Goal: Transaction & Acquisition: Purchase product/service

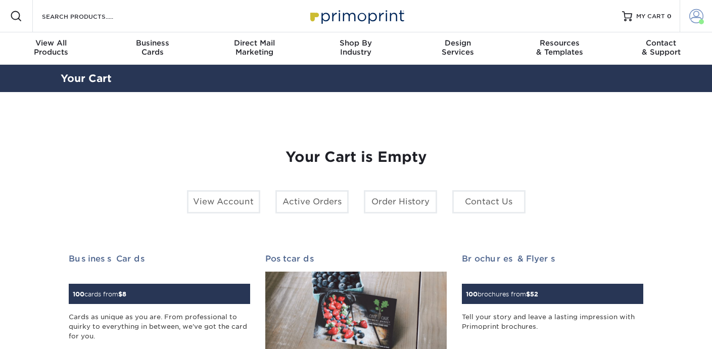
click at [696, 23] on span at bounding box center [697, 16] width 14 height 14
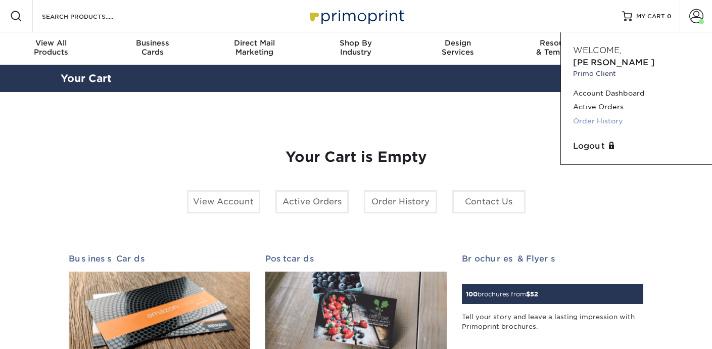
click at [607, 114] on link "Order History" at bounding box center [636, 121] width 127 height 14
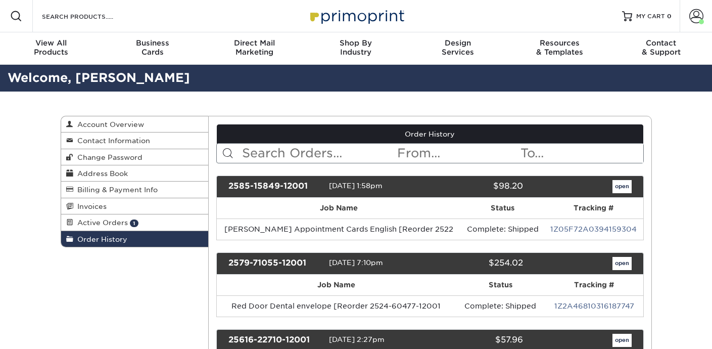
click at [300, 151] on input "text" at bounding box center [318, 153] width 155 height 19
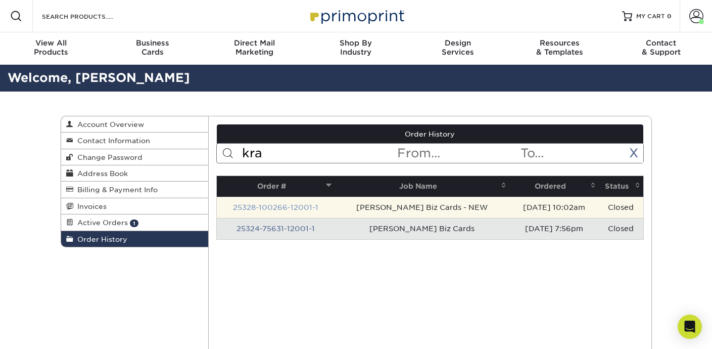
type input "kra"
click at [274, 205] on link "25328-100266-12001-1" at bounding box center [275, 207] width 85 height 8
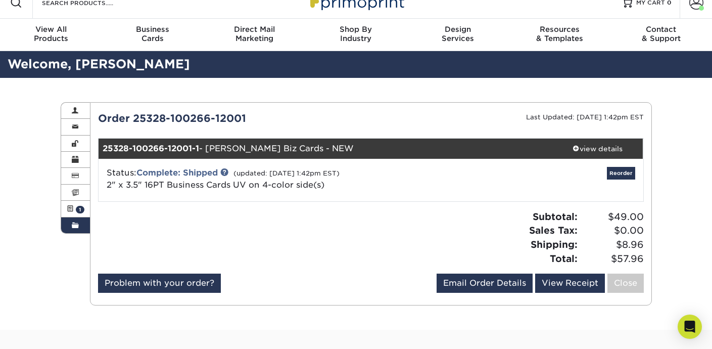
scroll to position [16, 0]
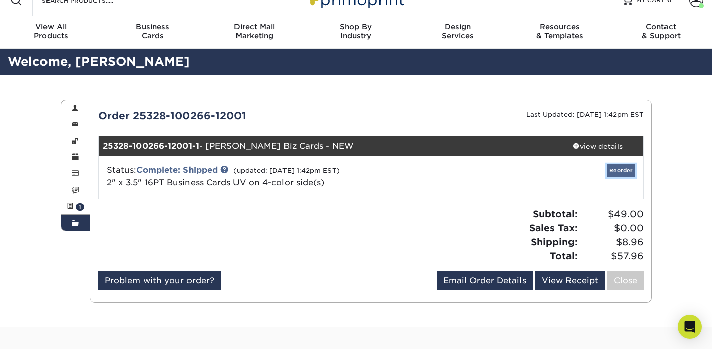
click at [617, 170] on link "Reorder" at bounding box center [621, 170] width 28 height 13
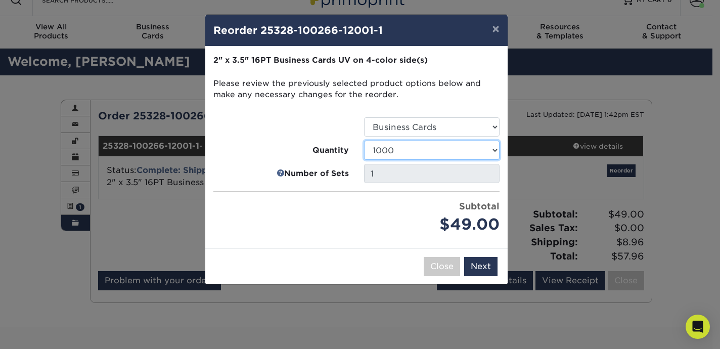
click at [419, 149] on select "25 50 100 250 500 1000 2500 5000 7500 10000 15000 20000 25000 30000 35000 40000…" at bounding box center [432, 150] width 136 height 19
click at [364, 141] on select "25 50 100 250 500 1000 2500 5000 7500 10000 15000 20000 25000 30000 35000 40000…" at bounding box center [432, 150] width 136 height 19
click at [343, 196] on ul "Select Option Business Cards Quantity 25 50 100 250 500 1000 2500 5000" at bounding box center [356, 176] width 286 height 119
click at [279, 172] on link at bounding box center [281, 173] width 8 height 12
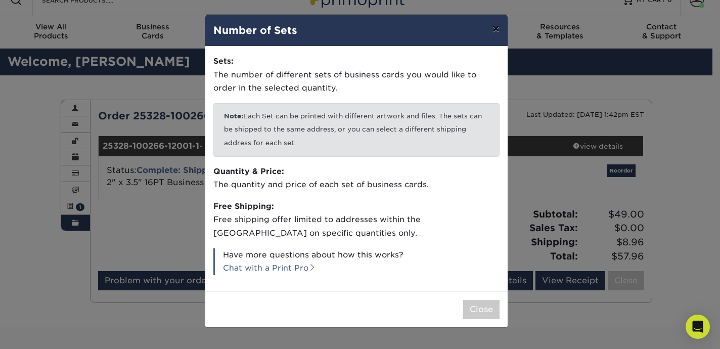
click at [495, 30] on button "×" at bounding box center [495, 29] width 23 height 28
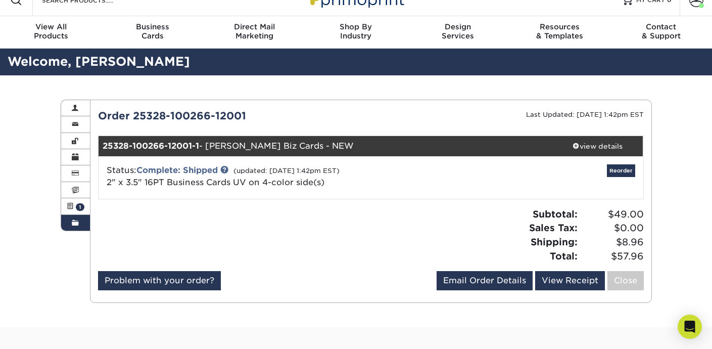
click at [438, 200] on div "Order 25328-100266-12001 Last Updated: 03/31/2025 1:42pm EST 25328-100266-12001…" at bounding box center [371, 201] width 546 height 186
click at [618, 170] on link "Reorder" at bounding box center [621, 170] width 28 height 13
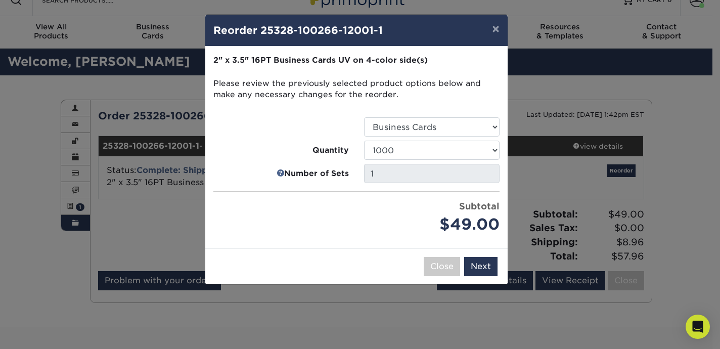
click at [169, 215] on div "× Reorder 25328-100266-12001-1 Please select all options to continue. Only quan…" at bounding box center [360, 174] width 720 height 349
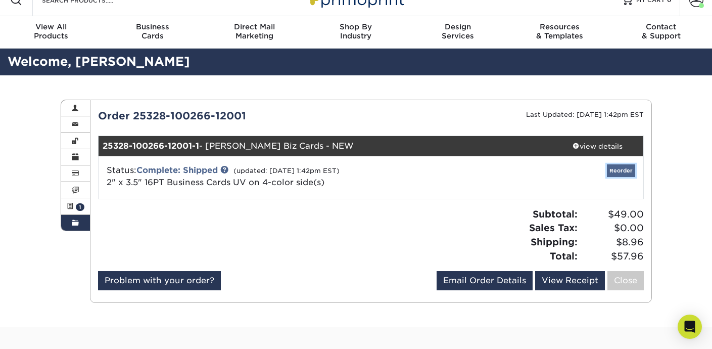
click at [618, 169] on link "Reorder" at bounding box center [621, 170] width 28 height 13
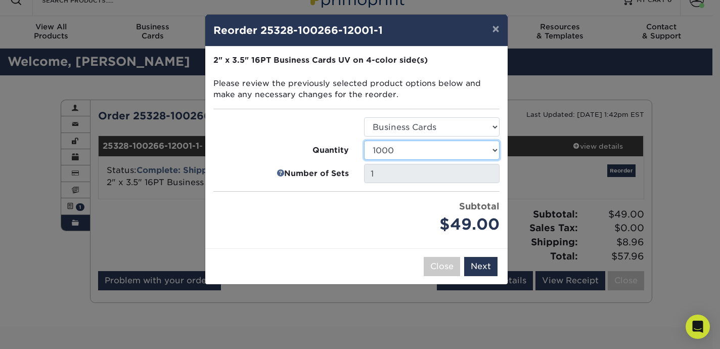
click at [420, 152] on select "25 50 100 250 500 1000 2500 5000 7500 10000 15000 20000 25000 30000 35000 40000…" at bounding box center [432, 150] width 136 height 19
click at [407, 153] on select "25 50 100 250 500 1000 2500 5000 7500 10000 15000 20000 25000 30000 35000 40000…" at bounding box center [432, 150] width 136 height 19
select select "02d8d163-ee8f-41cc-acce-9863ad0deb38"
click at [364, 141] on select "25 50 100 250 500 1000 2500 5000 7500 10000 15000 20000 25000 30000 35000 40000…" at bounding box center [432, 150] width 136 height 19
click at [236, 149] on label "Quantity" at bounding box center [281, 151] width 136 height 12
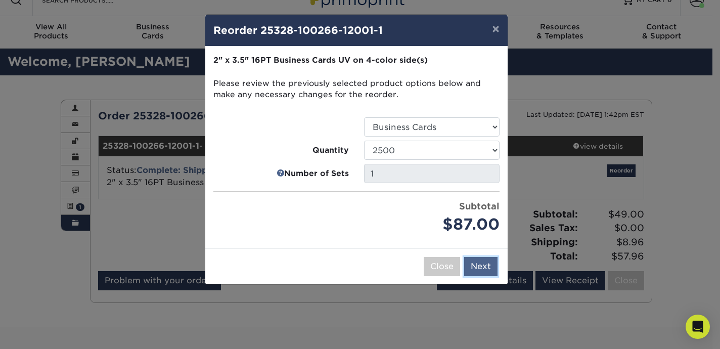
click at [480, 263] on button "Next" at bounding box center [480, 266] width 33 height 19
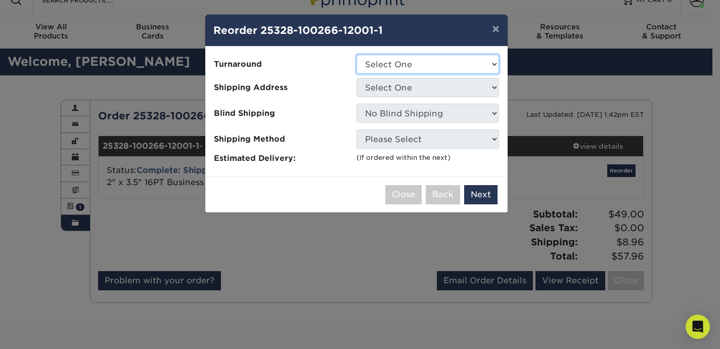
click at [388, 69] on select "Select One 2-4 Business Days 2 Day Next Business Day" at bounding box center [427, 64] width 143 height 19
select select "957c9fde-8363-43ba-a123-e5d4a8280232"
click at [356, 55] on select "Select One 2-4 Business Days 2 Day Next Business Day" at bounding box center [427, 64] width 143 height 19
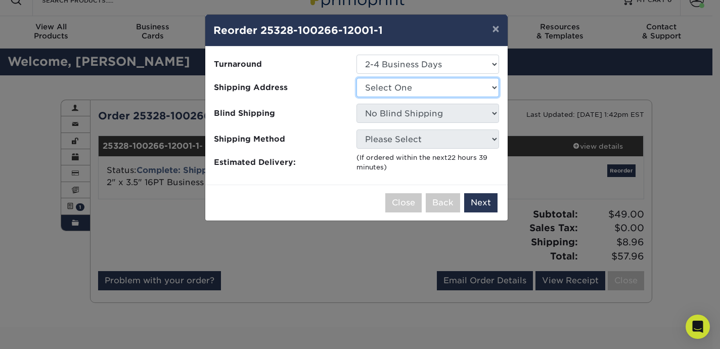
click at [385, 87] on select "Select One AFSI (w/o PO Box) AFSI Ilene Home Office Amy Smith Ann Stacy Home Au…" at bounding box center [427, 87] width 143 height 19
select select "280270"
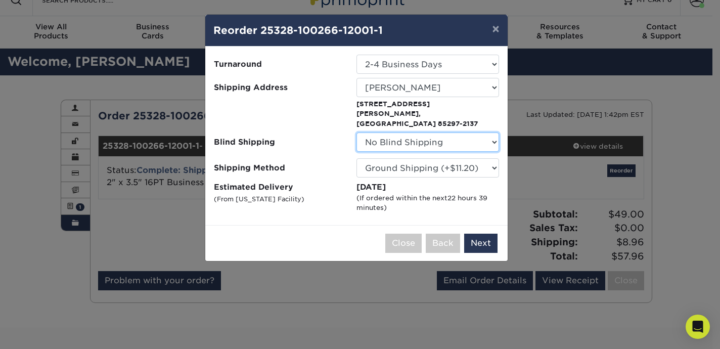
click at [382, 133] on select "No Blind Shipping AFSI (w/o PO Box) AFSI Ilene Home Office Amy Smith Ann Stacy …" at bounding box center [427, 141] width 143 height 19
select select "280270"
click at [356, 132] on select "No Blind Shipping AFSI (w/o PO Box) AFSI Ilene Home Office Amy Smith Ann Stacy …" at bounding box center [427, 141] width 143 height 19
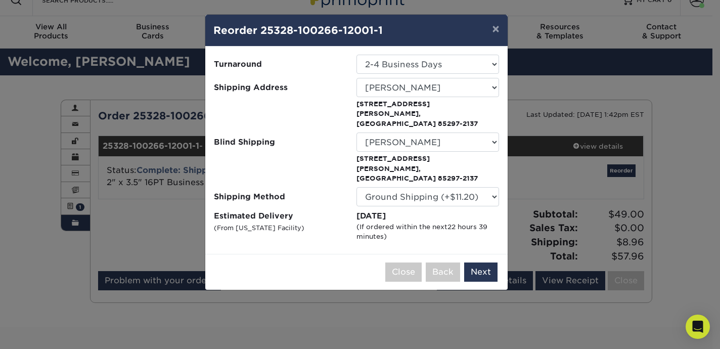
click at [258, 164] on ul "Turnaround Select One 2-4 Business Days 2 Day Next Business Day Shipping Addres…" at bounding box center [356, 148] width 286 height 187
click at [371, 187] on select "Please Select Ground Shipping (+$11.20) 3 Day Shipping Service (+$20.04) 2 Day …" at bounding box center [427, 196] width 143 height 19
click at [356, 187] on select "Please Select Ground Shipping (+$11.20) 3 Day Shipping Service (+$20.04) 2 Day …" at bounding box center [427, 196] width 143 height 19
click at [272, 224] on small "(From Arizona Facility)" at bounding box center [259, 228] width 91 height 8
click at [485, 262] on button "Next" at bounding box center [480, 271] width 33 height 19
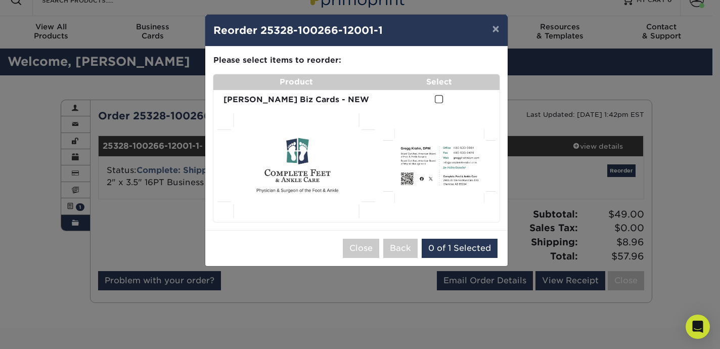
click at [435, 99] on span at bounding box center [439, 100] width 9 height 10
click at [0, 0] on input "checkbox" at bounding box center [0, 0] width 0 height 0
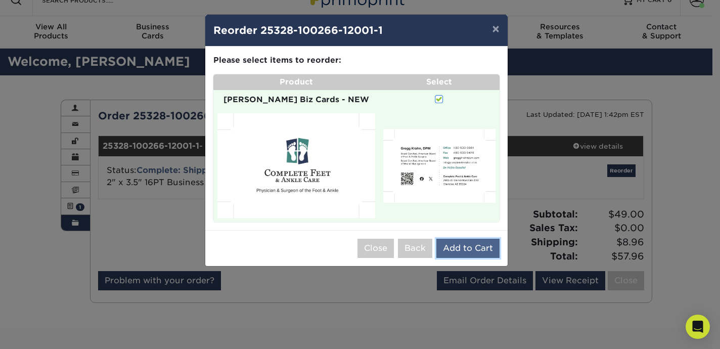
click at [466, 241] on button "Add to Cart" at bounding box center [467, 248] width 63 height 19
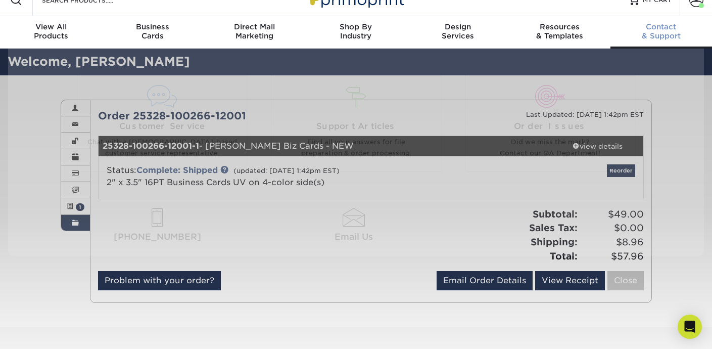
scroll to position [0, 0]
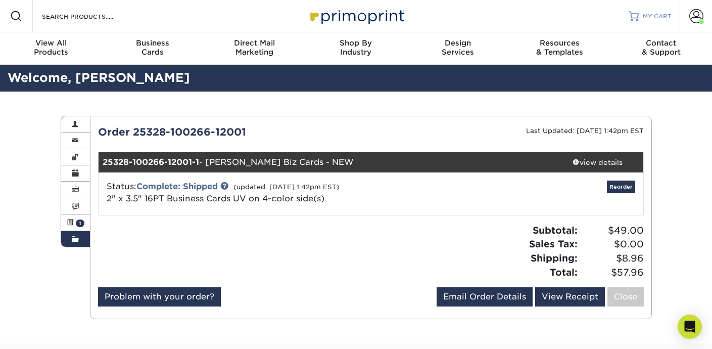
click at [645, 14] on span "MY CART" at bounding box center [657, 16] width 29 height 9
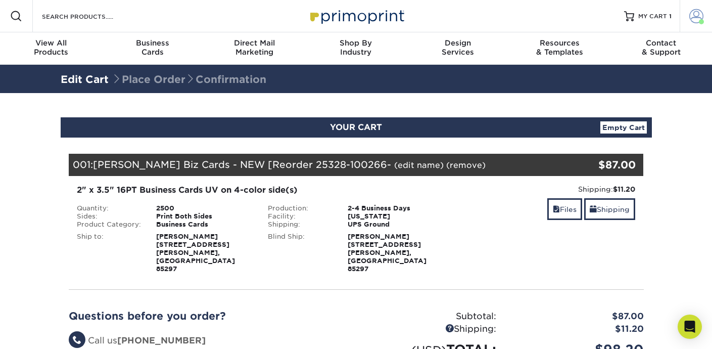
click at [702, 24] on link "Account" at bounding box center [696, 16] width 32 height 32
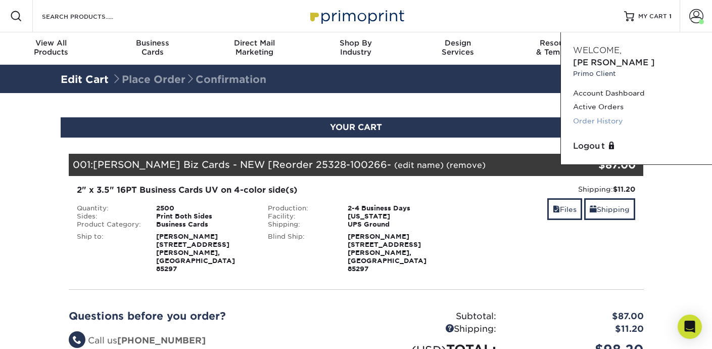
click at [603, 114] on link "Order History" at bounding box center [636, 121] width 127 height 14
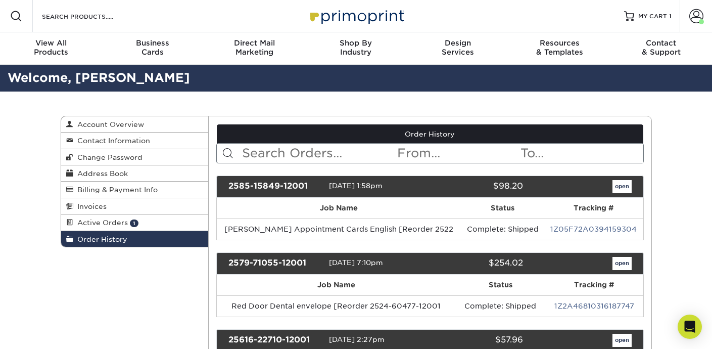
click at [294, 149] on input "text" at bounding box center [318, 153] width 155 height 19
type input "gregg"
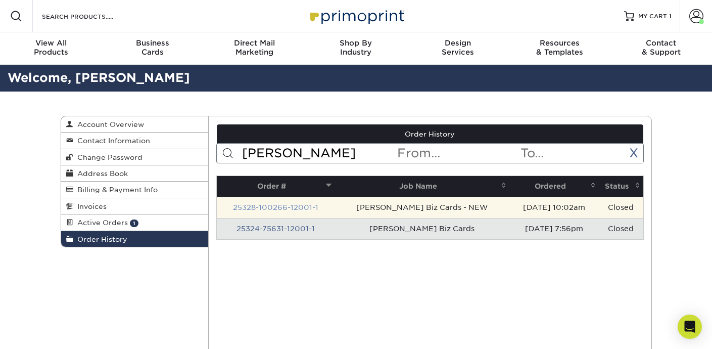
click at [295, 207] on link "25328-100266-12001-1" at bounding box center [275, 207] width 85 height 8
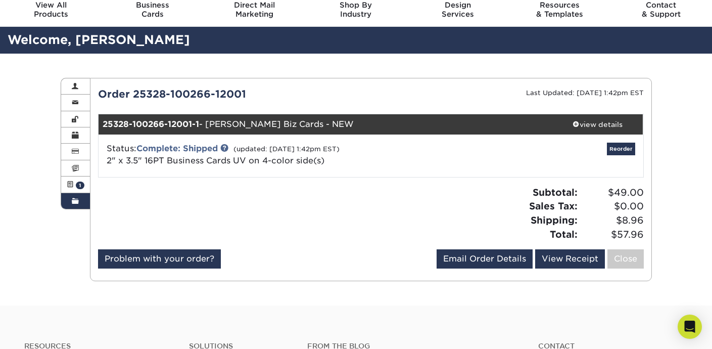
scroll to position [40, 0]
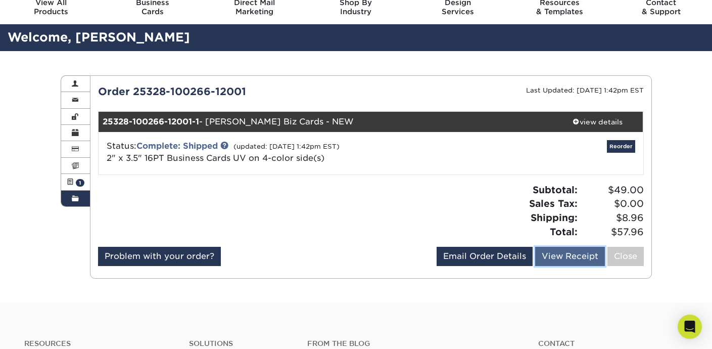
click at [578, 259] on link "View Receipt" at bounding box center [570, 256] width 70 height 19
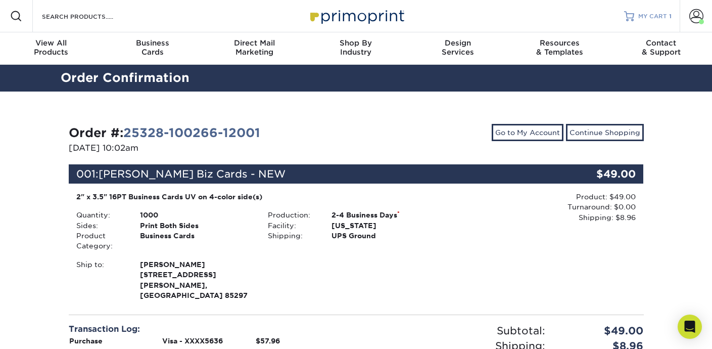
click at [651, 17] on span "MY CART" at bounding box center [653, 16] width 29 height 9
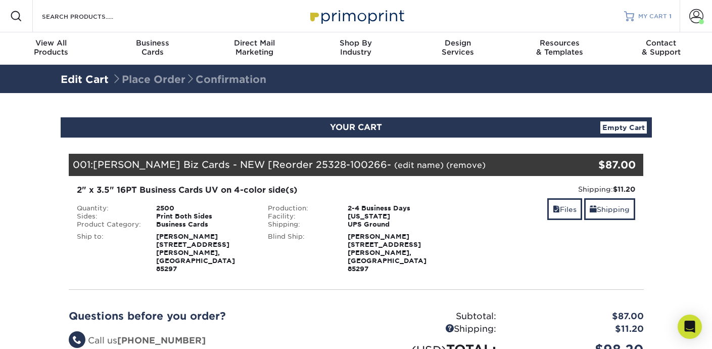
click at [646, 13] on span "MY CART" at bounding box center [653, 16] width 29 height 9
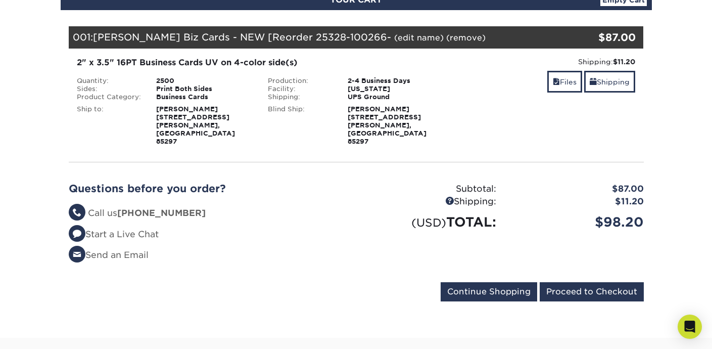
scroll to position [126, 0]
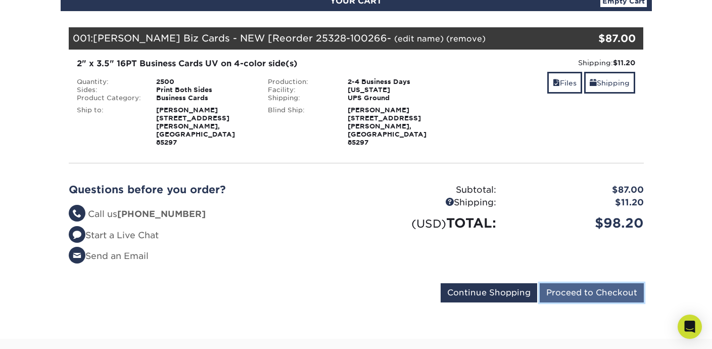
click at [578, 283] on input "Proceed to Checkout" at bounding box center [592, 292] width 104 height 19
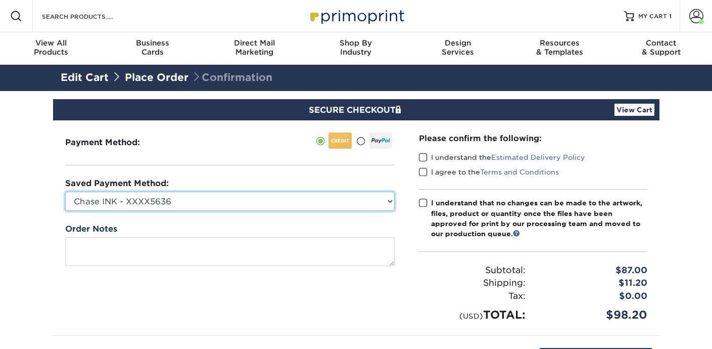
click at [283, 199] on select "Chase INK - XXXX5636 AMEX Business Plus - XXXX1008 AMEX Business Platinum - XXX…" at bounding box center [230, 201] width 330 height 19
click at [65, 192] on select "Chase INK - XXXX5636 AMEX Business Plus - XXXX1008 AMEX Business Platinum - XXX…" at bounding box center [230, 201] width 330 height 19
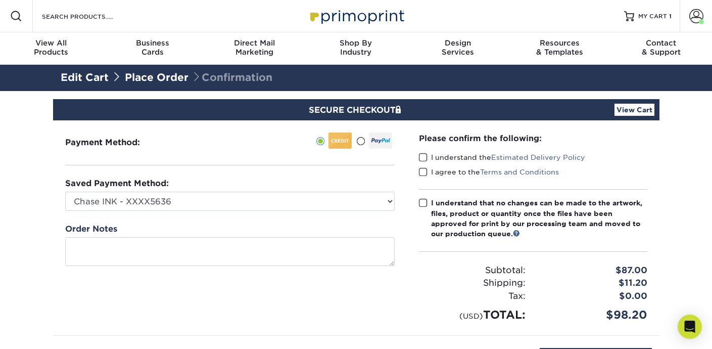
click at [369, 221] on div "Payment Method:" at bounding box center [230, 227] width 354 height 215
click at [423, 157] on span at bounding box center [423, 158] width 9 height 10
click at [0, 0] on input "I understand the Estimated Delivery Policy" at bounding box center [0, 0] width 0 height 0
click at [423, 176] on span at bounding box center [423, 172] width 9 height 10
click at [0, 0] on input "I agree to the Terms and Conditions" at bounding box center [0, 0] width 0 height 0
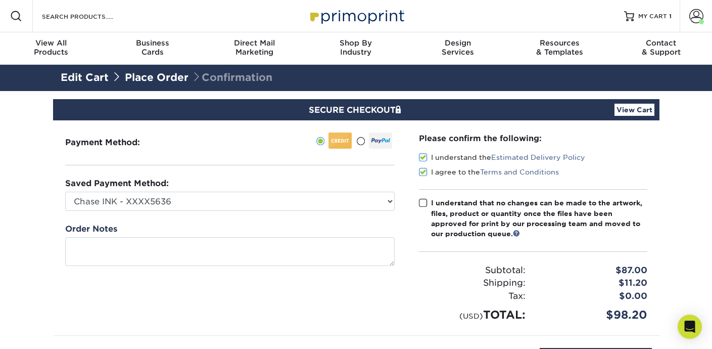
click at [423, 205] on span at bounding box center [423, 203] width 9 height 10
click at [0, 0] on input "I understand that no changes can be made to the artwork, files, product or quan…" at bounding box center [0, 0] width 0 height 0
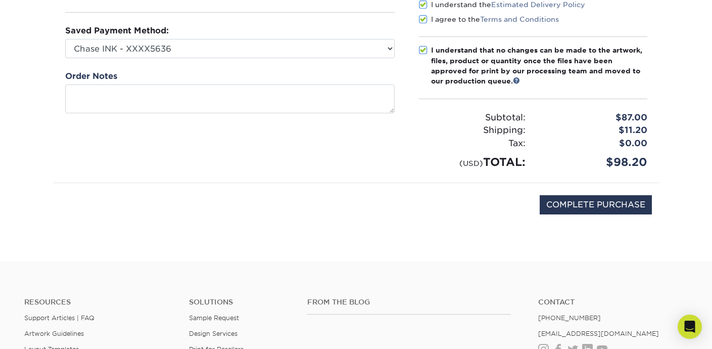
scroll to position [271, 0]
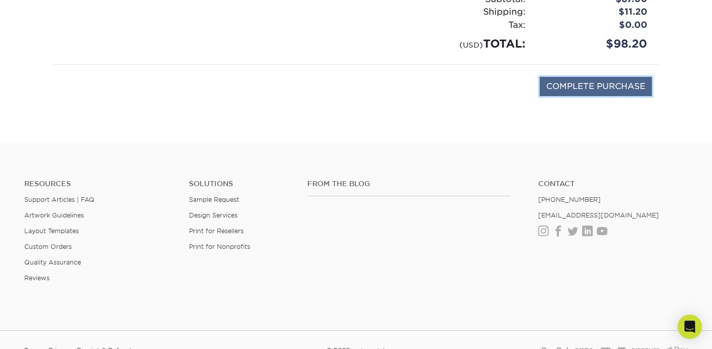
click at [601, 86] on input "COMPLETE PURCHASE" at bounding box center [596, 86] width 112 height 19
type input "PROCESSING, PLEASE WAIT..."
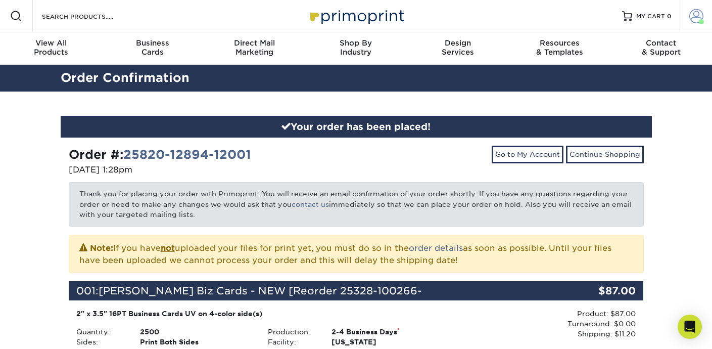
click at [700, 16] on span at bounding box center [697, 16] width 14 height 14
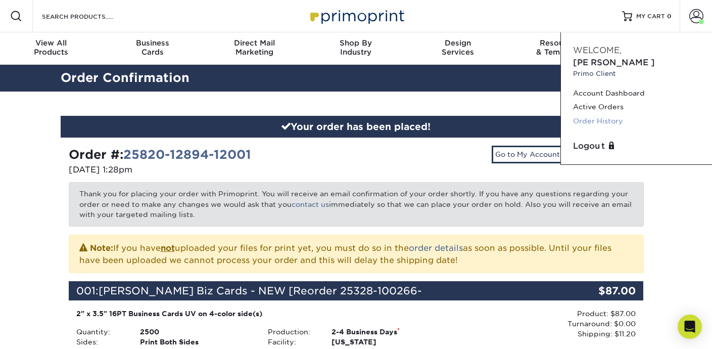
click at [593, 114] on link "Order History" at bounding box center [636, 121] width 127 height 14
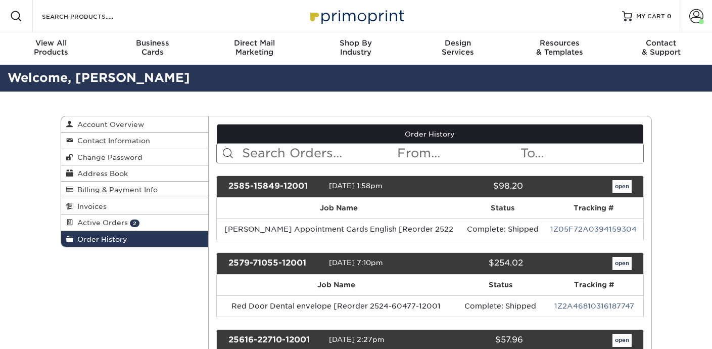
click at [311, 152] on input "text" at bounding box center [318, 153] width 155 height 19
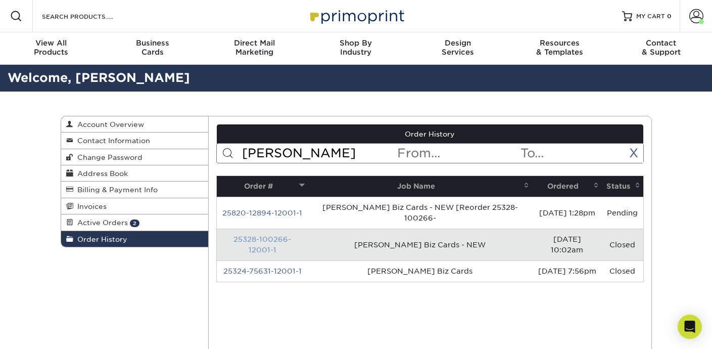
type input "[PERSON_NAME]"
click at [253, 240] on link "25328-100266-12001-1" at bounding box center [263, 244] width 58 height 19
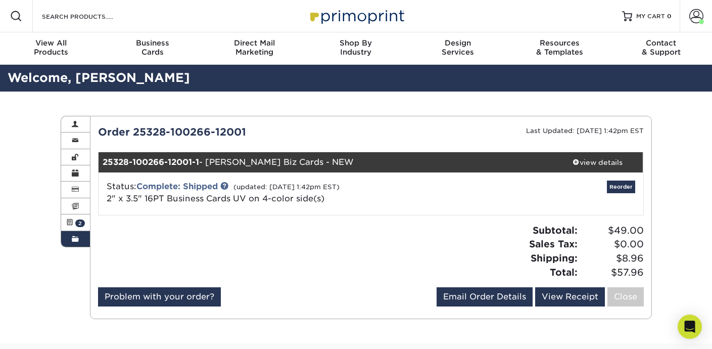
scroll to position [5, 0]
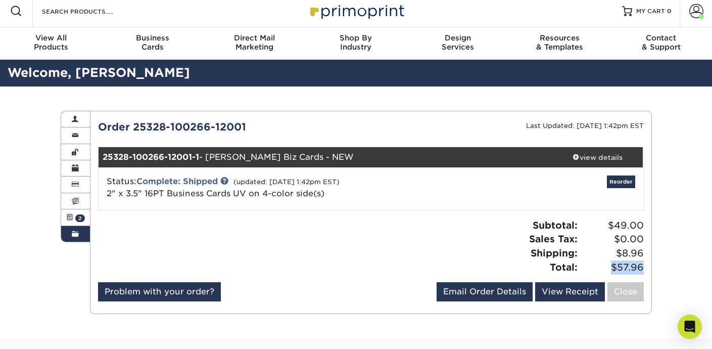
drag, startPoint x: 608, startPoint y: 264, endPoint x: 648, endPoint y: 265, distance: 40.0
click at [648, 265] on div "Subtotal: $49.00 Sales Tax: $0.00 Shipping: $8.96 Total: $57.96" at bounding box center [511, 246] width 281 height 56
copy span "$57.96"
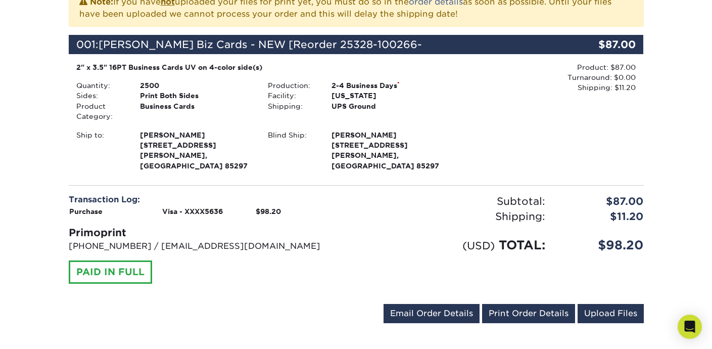
scroll to position [278, 0]
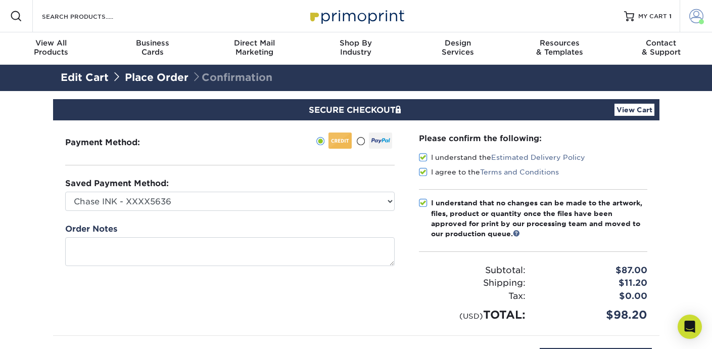
click at [697, 17] on span at bounding box center [697, 16] width 14 height 14
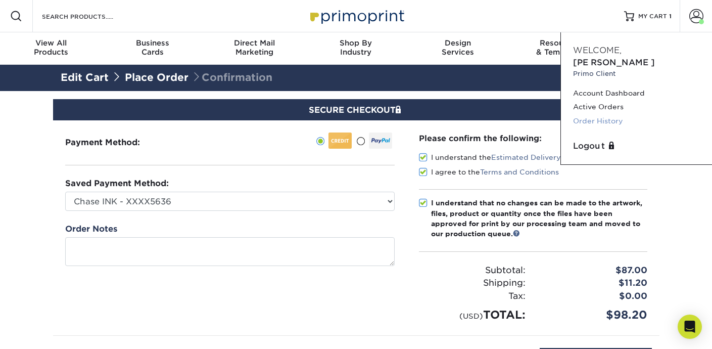
click at [605, 114] on link "Order History" at bounding box center [636, 121] width 127 height 14
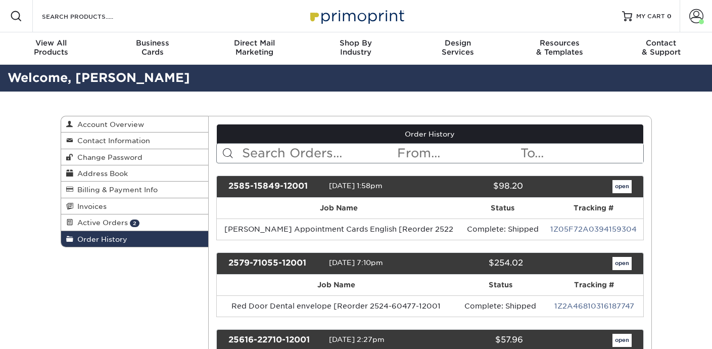
click at [311, 149] on input "text" at bounding box center [318, 153] width 155 height 19
type input "krahn"
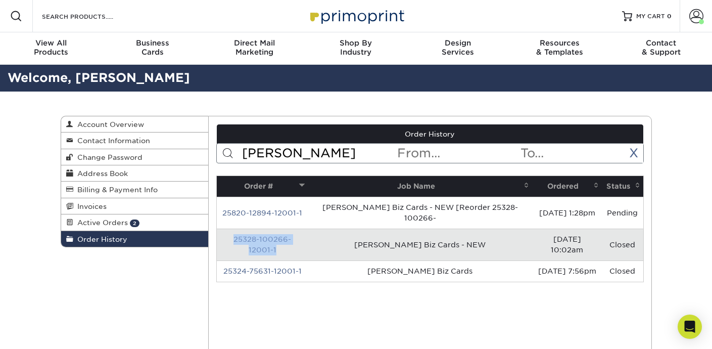
click at [268, 239] on link "25328-100266-12001-1" at bounding box center [263, 244] width 58 height 19
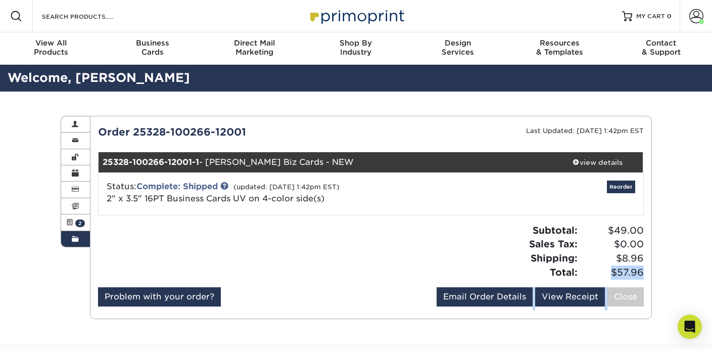
drag, startPoint x: 653, startPoint y: 271, endPoint x: 604, endPoint y: 277, distance: 49.4
click at [604, 277] on div "Order History Account Overview Contact Information Change Password Address Book…" at bounding box center [356, 218] width 607 height 252
click at [379, 239] on div "Subtotal: $49.00 Sales Tax: $0.00 Shipping: $8.96 Total: $57.96" at bounding box center [511, 251] width 281 height 56
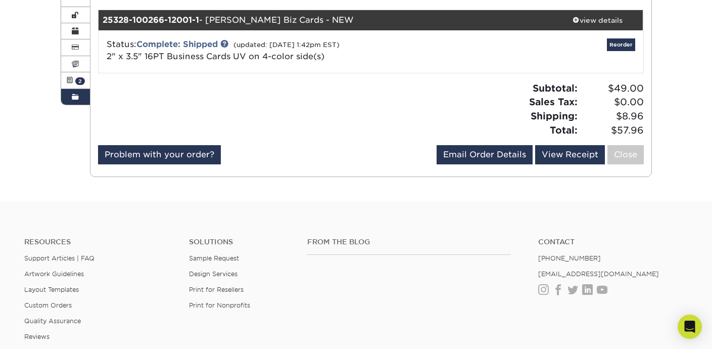
scroll to position [125, 0]
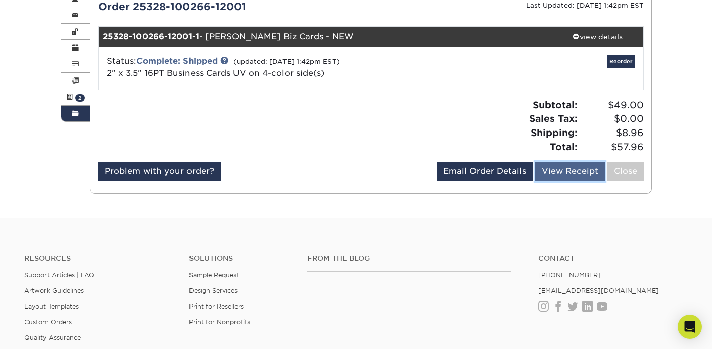
click at [556, 171] on link "View Receipt" at bounding box center [570, 171] width 70 height 19
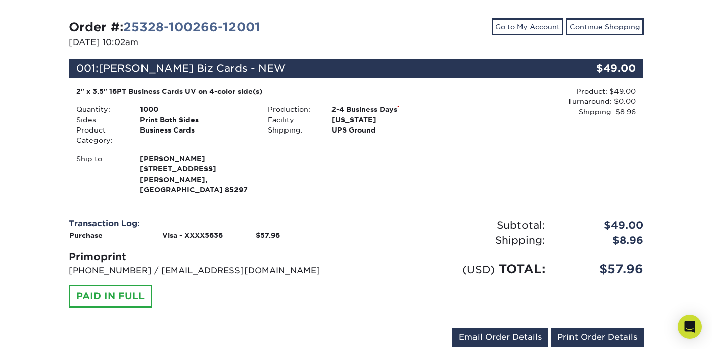
scroll to position [115, 0]
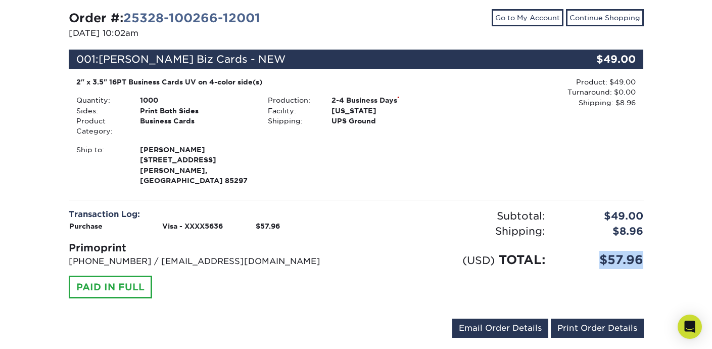
drag, startPoint x: 652, startPoint y: 248, endPoint x: 599, endPoint y: 249, distance: 53.1
click at [599, 249] on div "Order #: 25328-100266-12001 [DATE] 10:02am Go to My Account Continue Shopping 0…" at bounding box center [356, 176] width 607 height 398
copy div "$57.96"
click at [370, 176] on div "2" x 3.5" 16PT Business Cards UV on 4-color side(s) Quantity: 1000 Sides: Print…" at bounding box center [356, 132] width 575 height 111
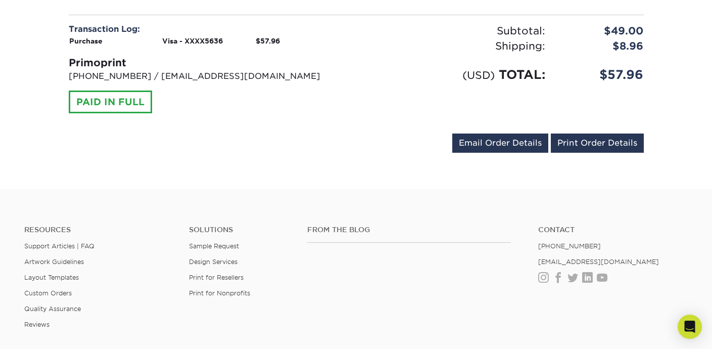
scroll to position [303, 0]
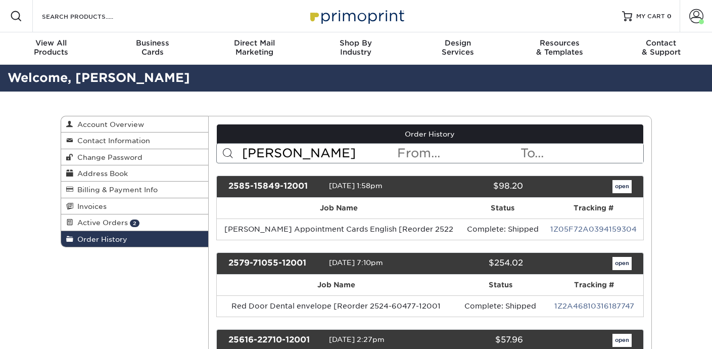
click at [282, 153] on input "[PERSON_NAME]" at bounding box center [318, 153] width 155 height 19
type input "[PERSON_NAME]"
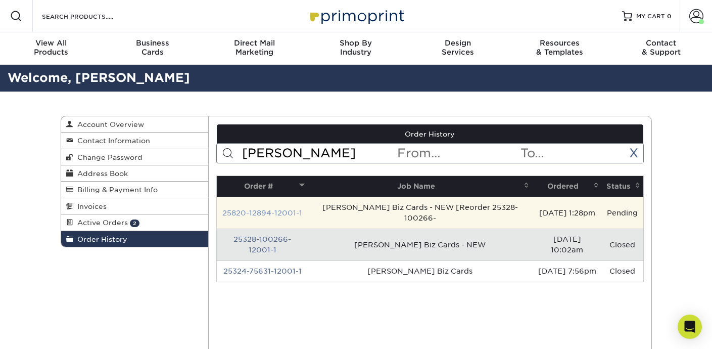
click at [263, 213] on link "25820-12894-12001-1" at bounding box center [262, 213] width 80 height 8
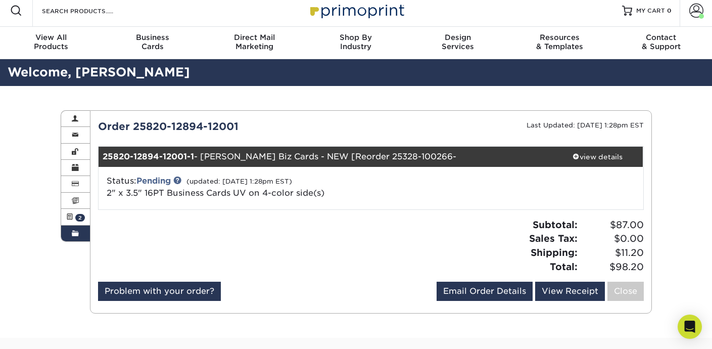
scroll to position [9, 0]
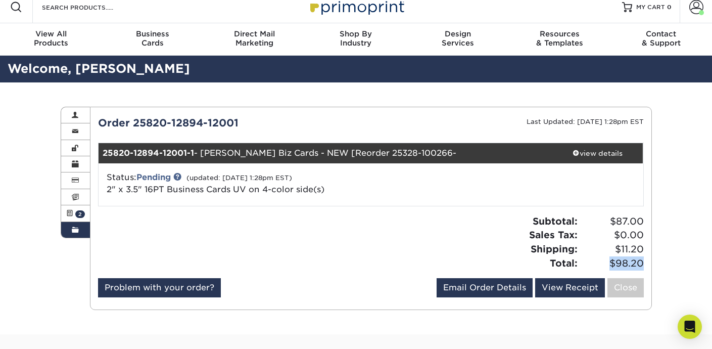
drag, startPoint x: 649, startPoint y: 264, endPoint x: 607, endPoint y: 265, distance: 41.5
click at [607, 265] on div "Subtotal: $87.00 Sales Tax: $0.00 Shipping: $11.20 Total: $98.20" at bounding box center [511, 242] width 281 height 56
copy span "$98.20"
drag, startPoint x: 204, startPoint y: 154, endPoint x: 299, endPoint y: 155, distance: 95.6
click at [299, 155] on div "25820-12894-12001-1 - Gregg Krahn Biz Cards - NEW [Reorder 25328-100266-" at bounding box center [326, 153] width 454 height 20
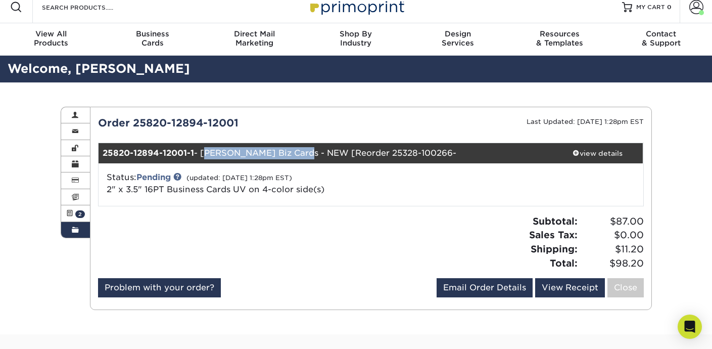
copy div "Gregg Krahn Biz Cards"
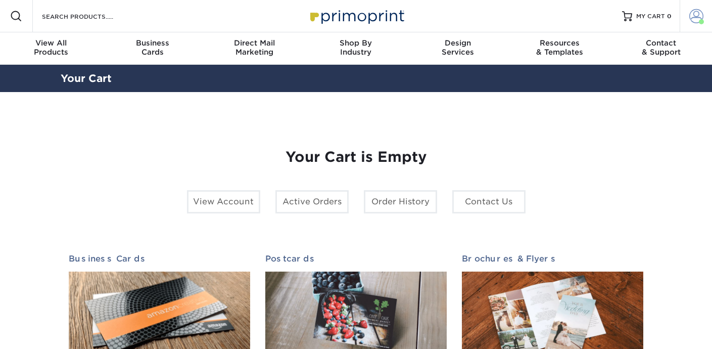
click at [700, 17] on span at bounding box center [697, 16] width 14 height 14
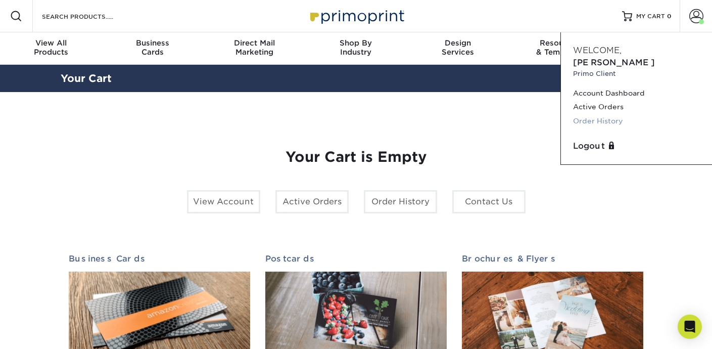
click at [613, 114] on link "Order History" at bounding box center [636, 121] width 127 height 14
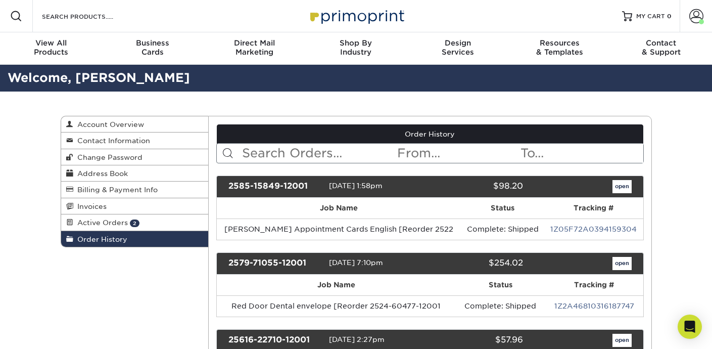
click at [302, 154] on input "text" at bounding box center [318, 153] width 155 height 19
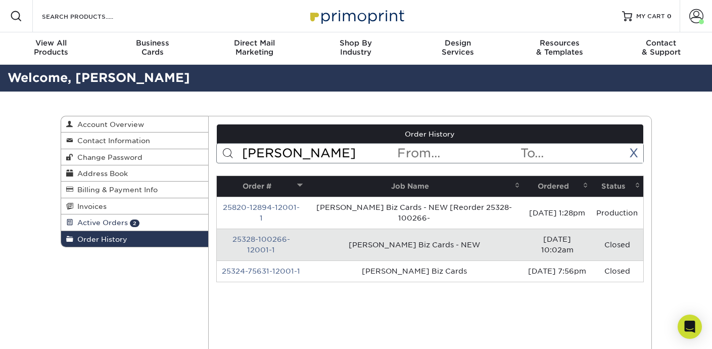
type input "[PERSON_NAME]"
click at [146, 222] on link "Active Orders 2" at bounding box center [135, 222] width 148 height 16
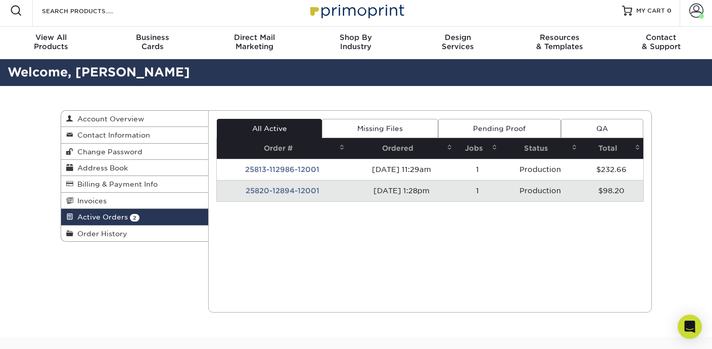
scroll to position [6, 0]
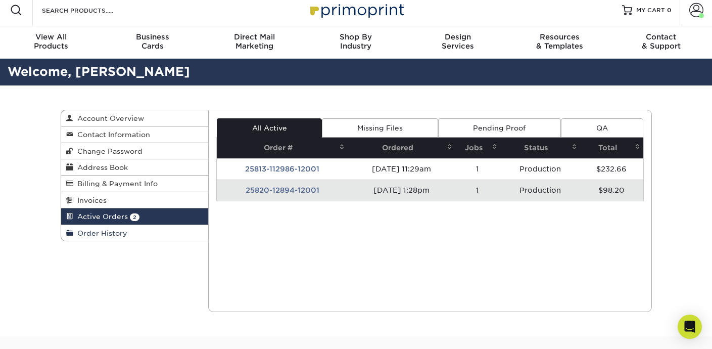
click at [123, 236] on span "Order History" at bounding box center [100, 233] width 54 height 8
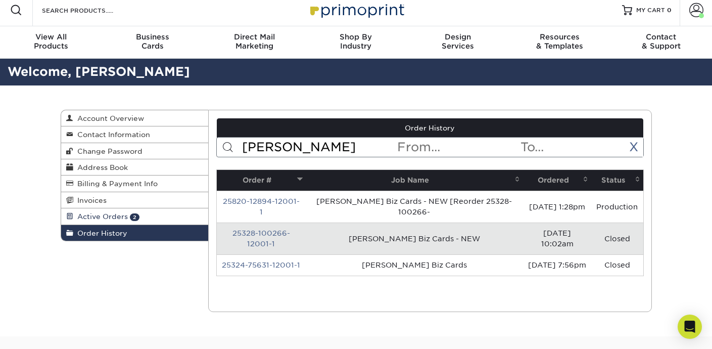
click at [131, 214] on link "Active Orders 2" at bounding box center [135, 216] width 148 height 16
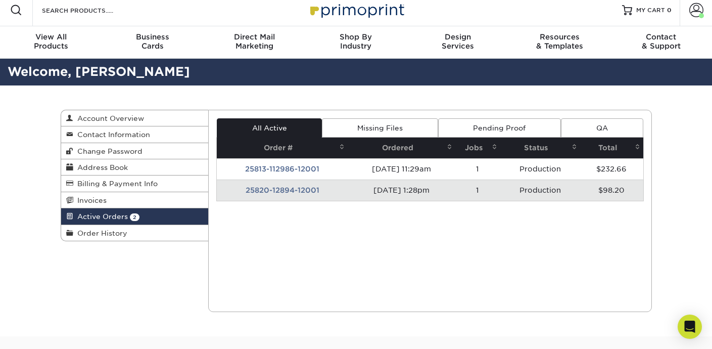
click at [289, 191] on td "25820-12894-12001" at bounding box center [282, 190] width 131 height 21
